Goal: Information Seeking & Learning: Learn about a topic

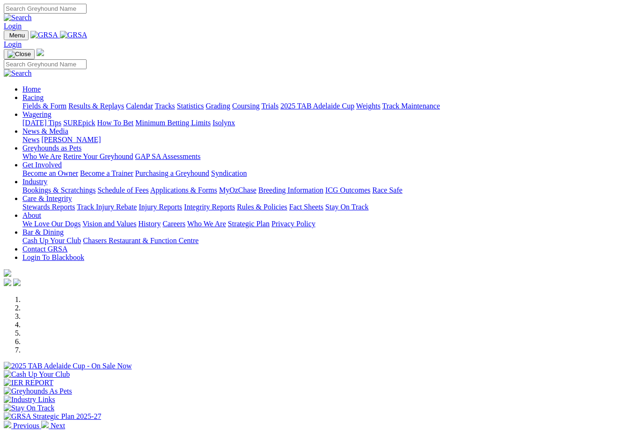
click at [44, 94] on link "Racing" at bounding box center [32, 98] width 21 height 8
click at [118, 102] on link "Results & Replays" at bounding box center [96, 106] width 56 height 8
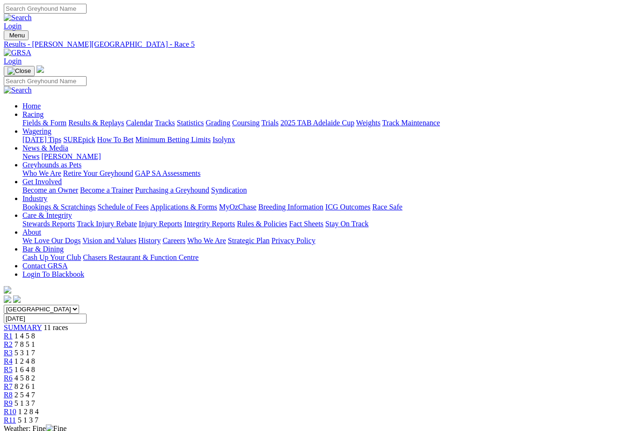
type input "Today, 9 Oct 2025"
click at [35, 374] on span "4 5 8 2" at bounding box center [25, 378] width 21 height 8
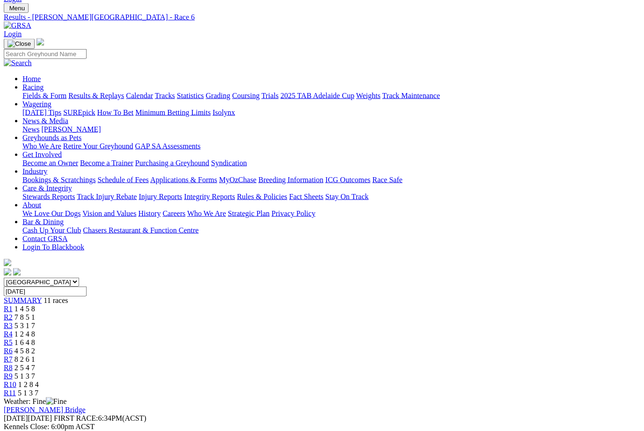
scroll to position [26, 0]
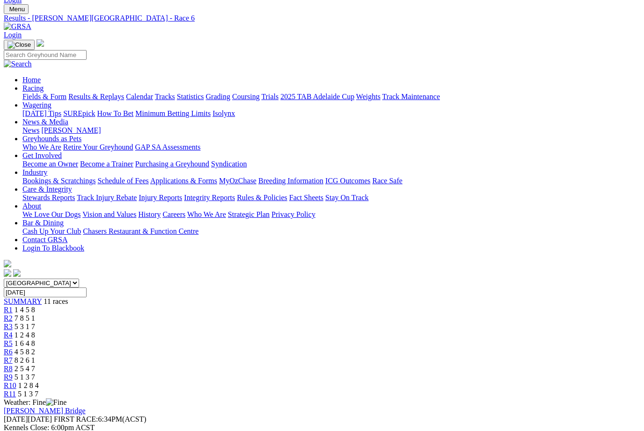
click at [13, 357] on link "R7" at bounding box center [8, 361] width 9 height 8
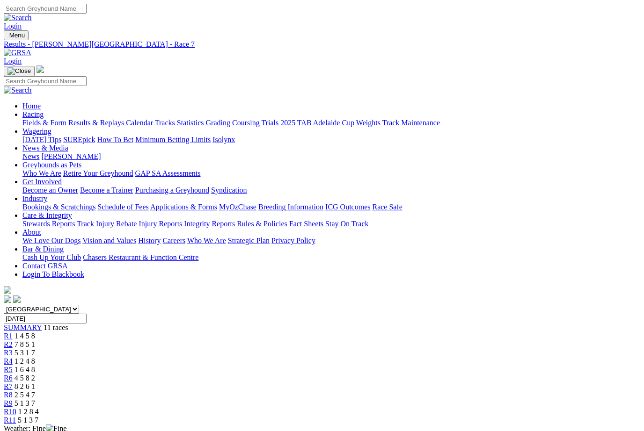
click at [13, 391] on link "R8" at bounding box center [8, 395] width 9 height 8
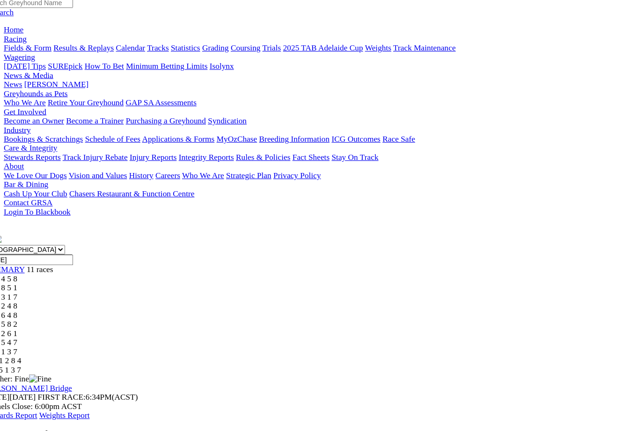
scroll to position [75, 0]
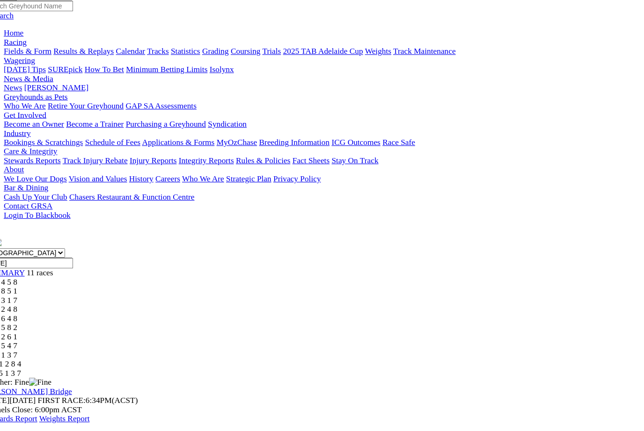
click at [35, 324] on span "5 1 3 7" at bounding box center [25, 328] width 21 height 8
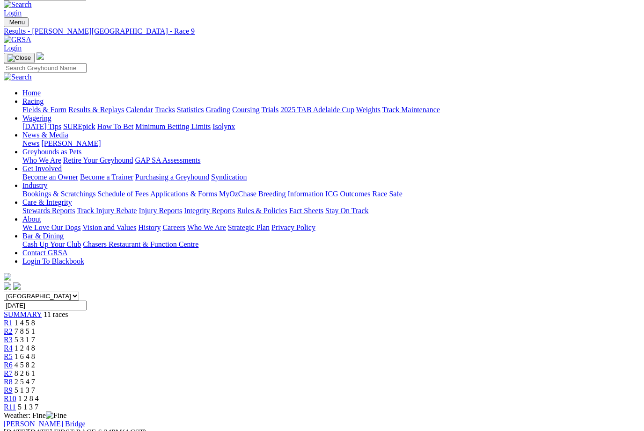
scroll to position [3, 0]
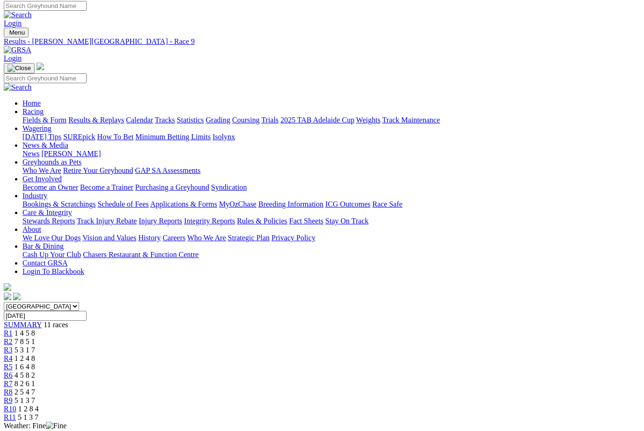
click at [16, 405] on link "R10" at bounding box center [10, 409] width 13 height 8
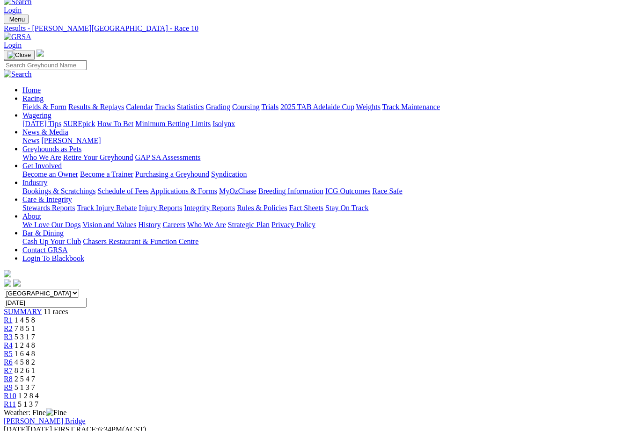
scroll to position [9, 0]
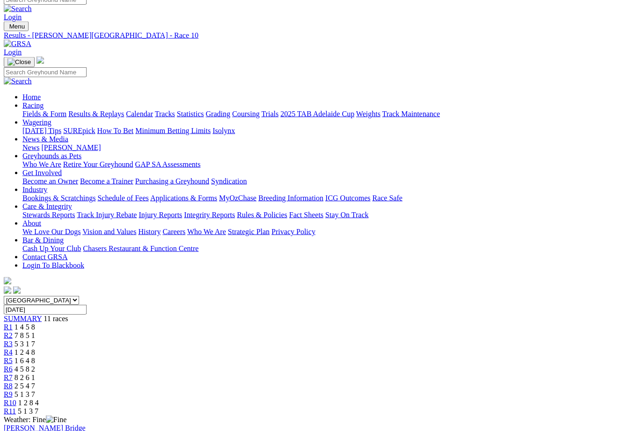
click at [16, 408] on span "R11" at bounding box center [10, 412] width 12 height 8
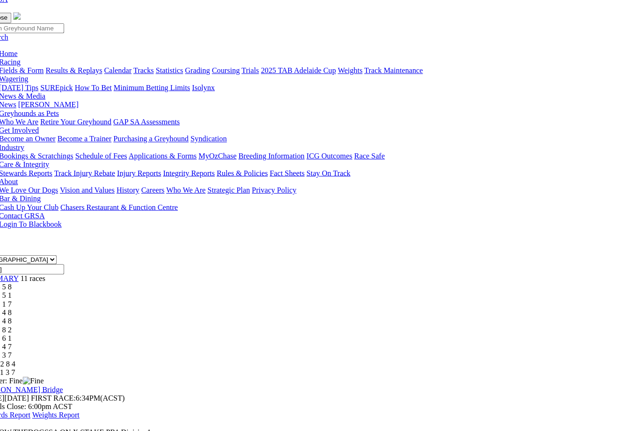
scroll to position [53, 14]
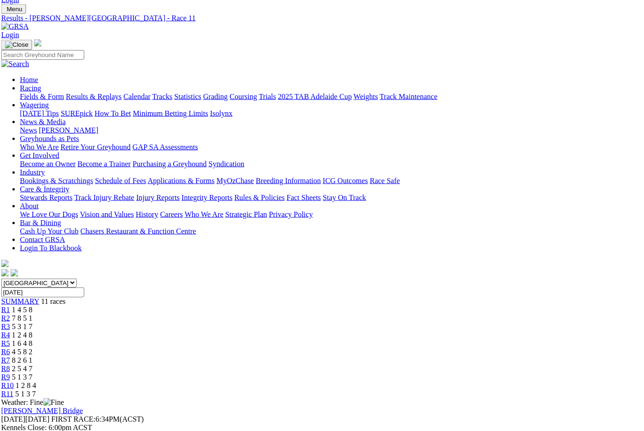
scroll to position [27, 3]
click at [33, 92] on link "Fields & Form" at bounding box center [42, 96] width 44 height 8
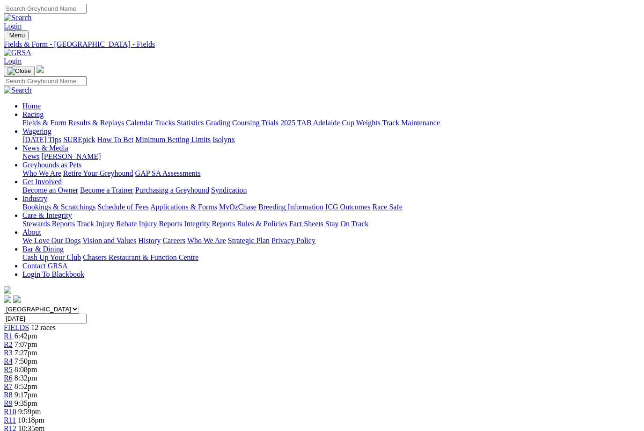
click at [31, 119] on link "Fields & Form" at bounding box center [44, 123] width 44 height 8
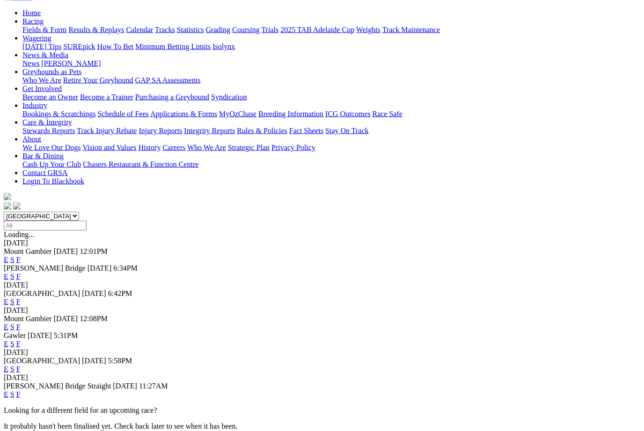
scroll to position [94, 0]
click at [21, 365] on link "F" at bounding box center [18, 369] width 4 height 8
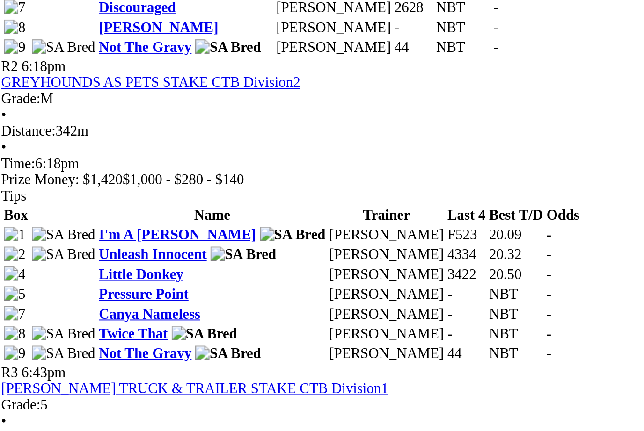
scroll to position [417, 0]
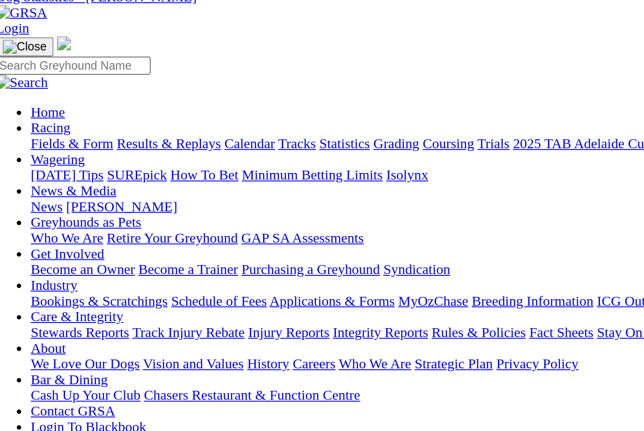
scroll to position [46, 0]
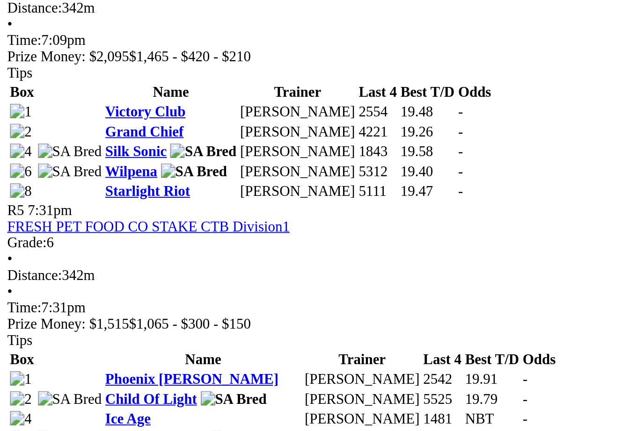
scroll to position [789, 0]
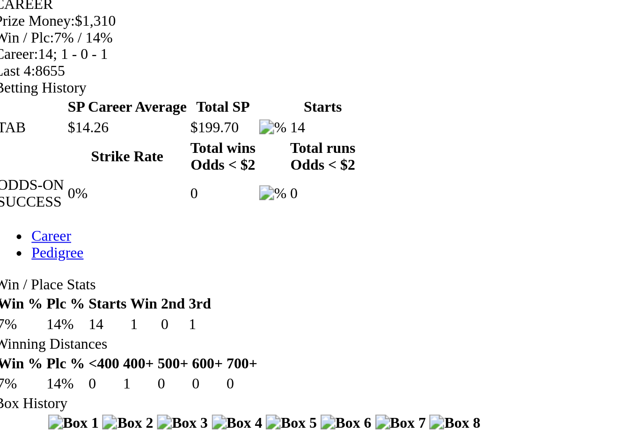
scroll to position [216, 0]
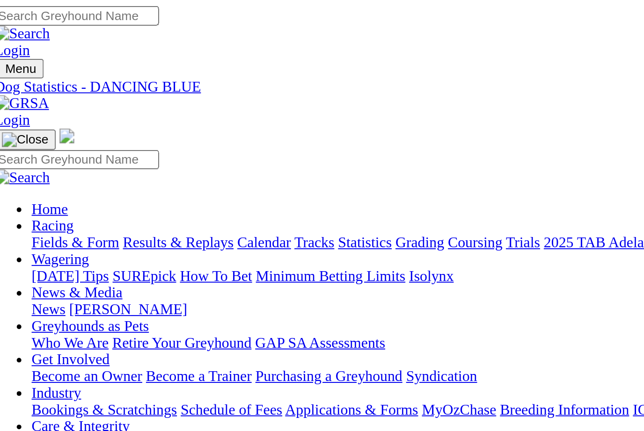
scroll to position [0, 0]
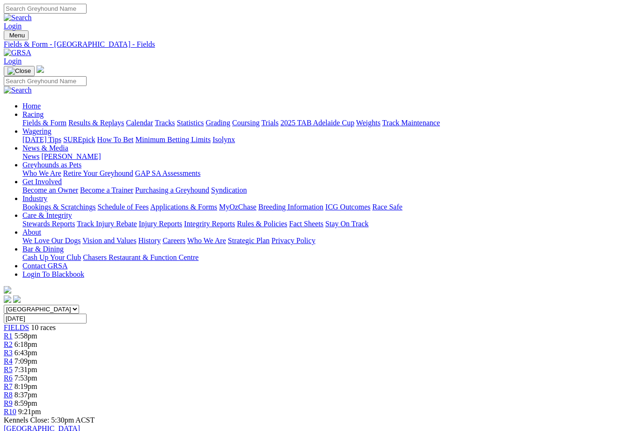
scroll to position [997, 0]
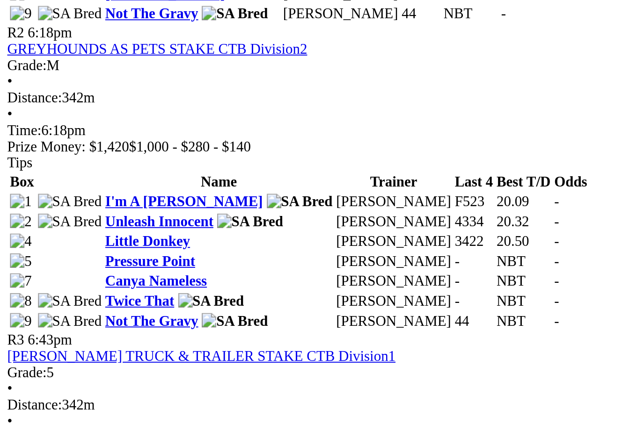
scroll to position [626, 0]
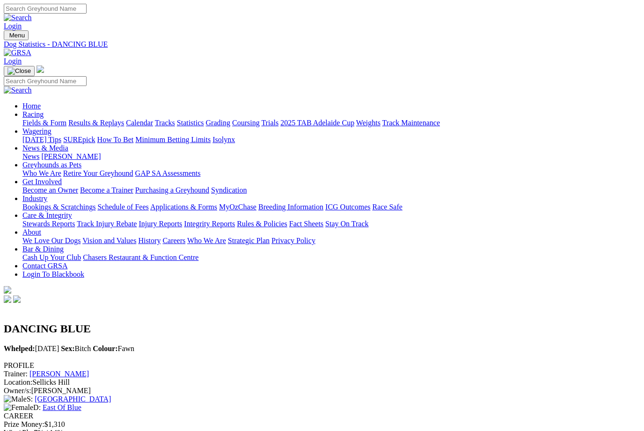
scroll to position [0, 7]
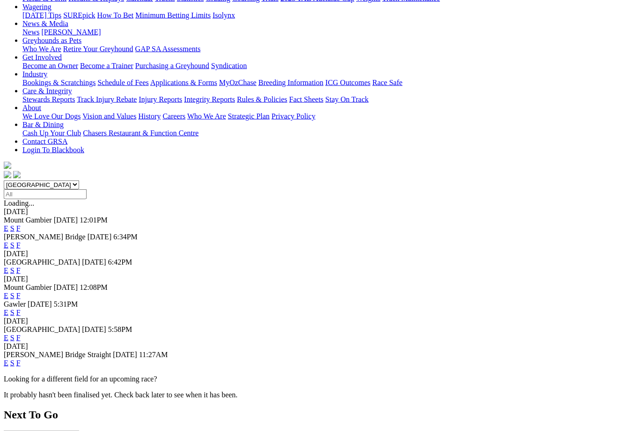
scroll to position [124, 0]
click at [21, 359] on link "F" at bounding box center [18, 363] width 4 height 8
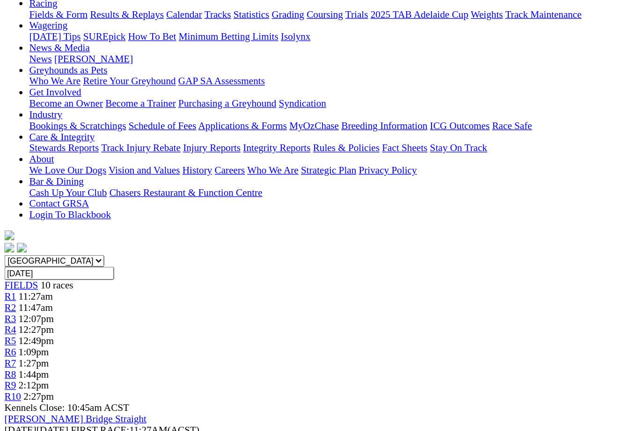
scroll to position [36, 0]
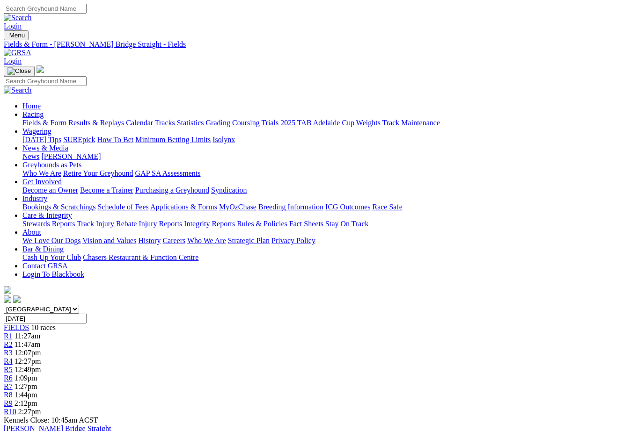
scroll to position [236, 29]
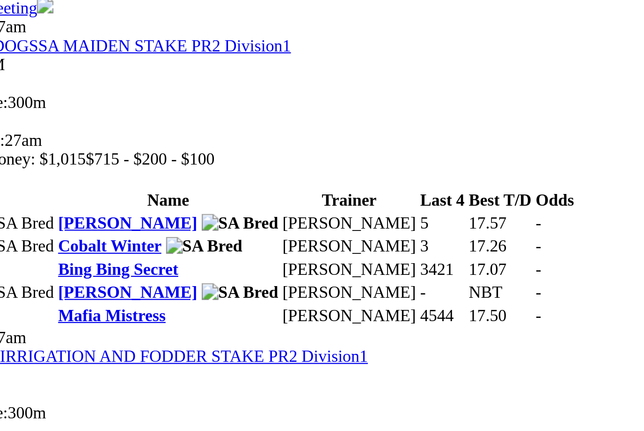
click at [58, 342] on link "Cobalt Winter" at bounding box center [77, 346] width 46 height 8
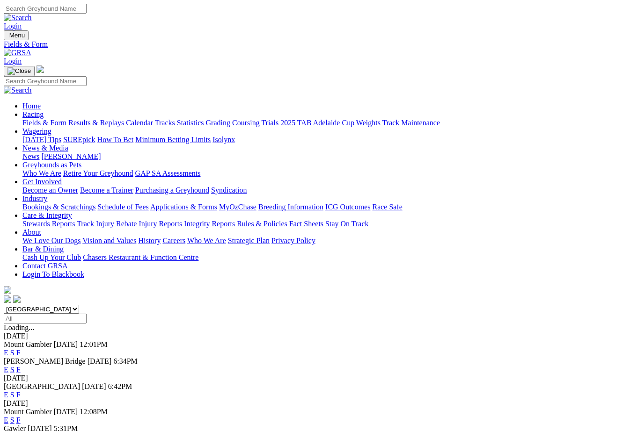
scroll to position [124, 0]
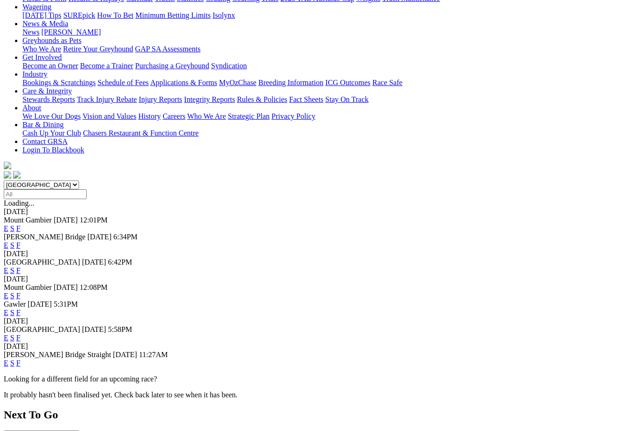
click at [21, 309] on link "F" at bounding box center [18, 313] width 4 height 8
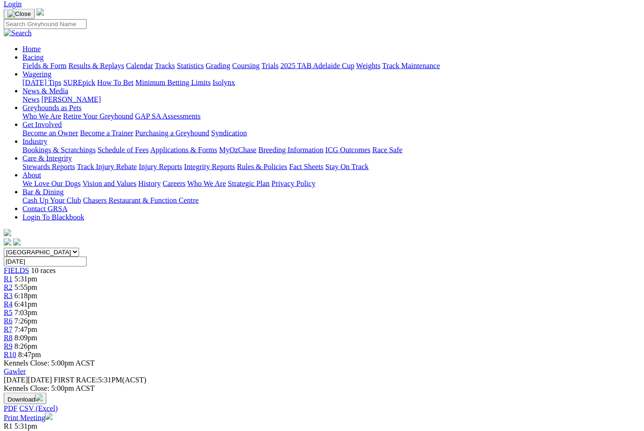
scroll to position [0, 23]
